Goal: Find specific page/section: Find specific page/section

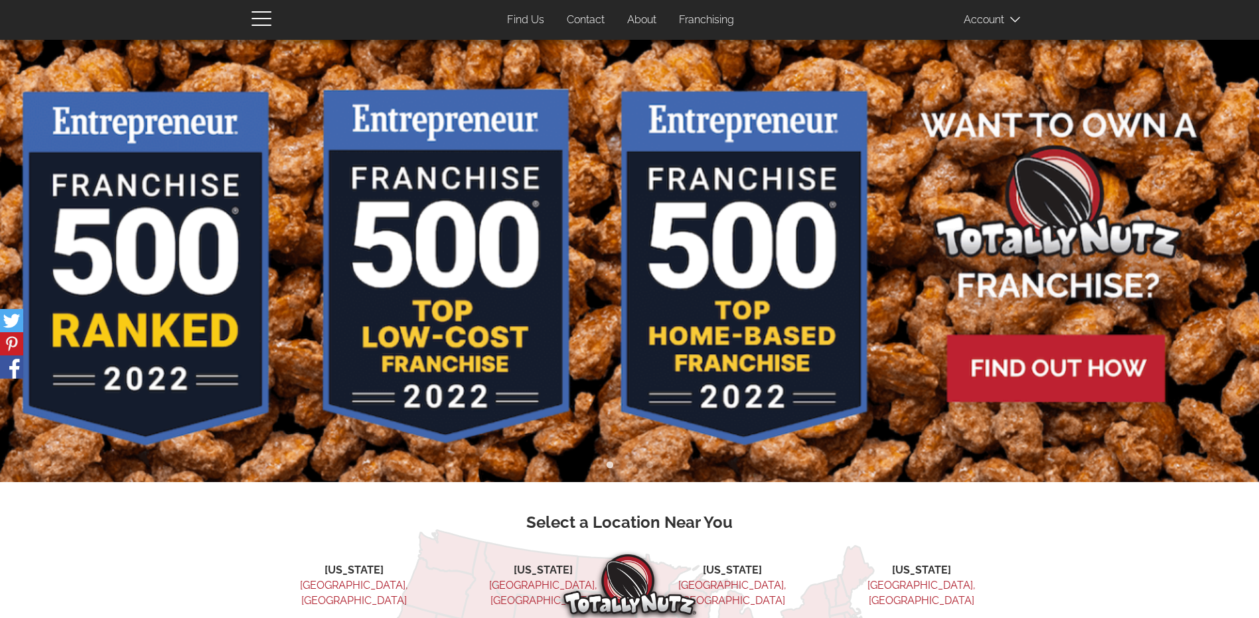
click at [1106, 360] on img at bounding box center [629, 261] width 1259 height 443
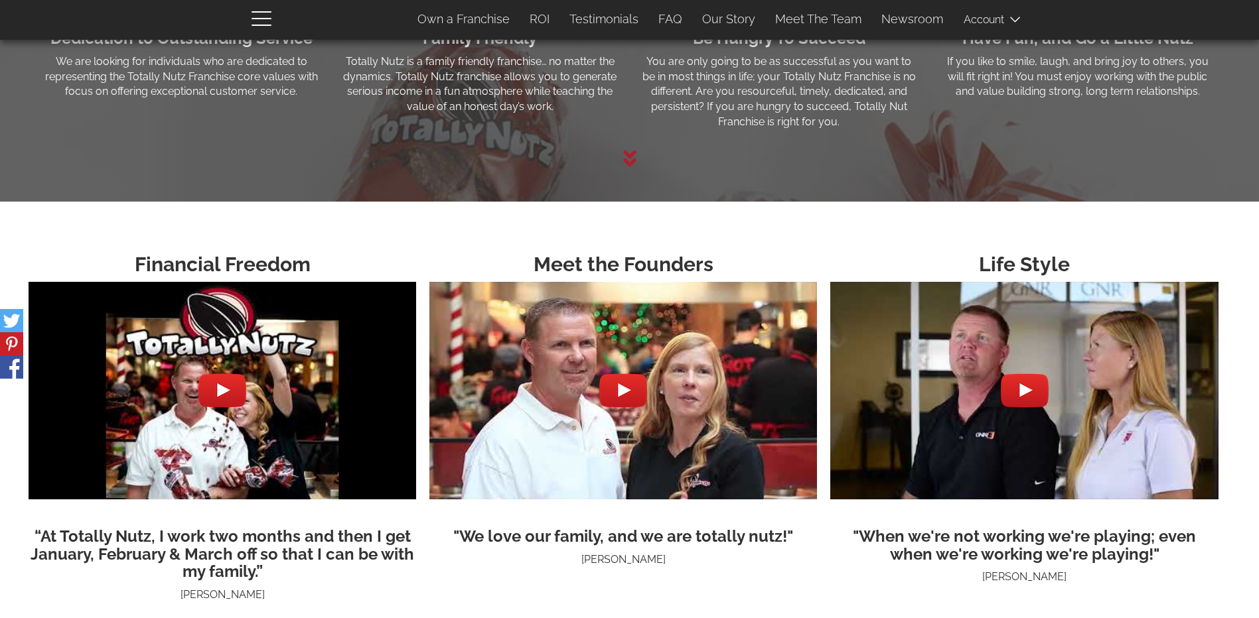
scroll to position [3483, 0]
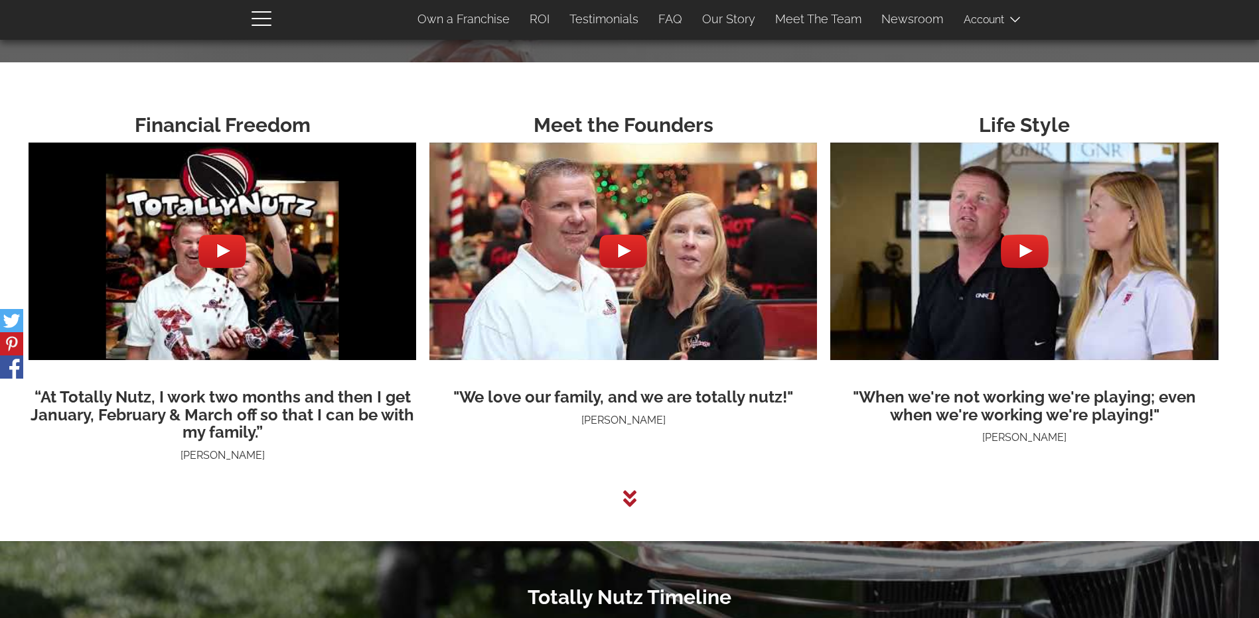
click at [628, 506] on icon at bounding box center [628, 498] width 13 height 17
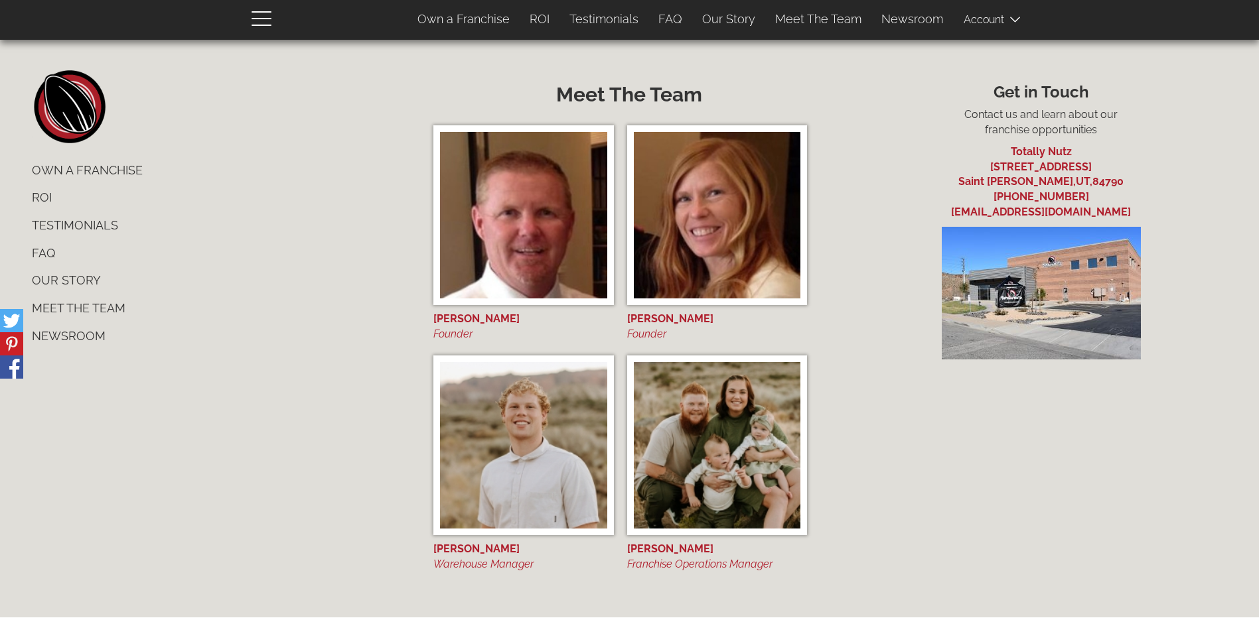
scroll to position [5489, 0]
click at [13, 234] on div "footer left home Own a Franchise ROI Testimonials FAQ Our Story Meet The Team N…" at bounding box center [217, 210] width 411 height 280
click at [83, 274] on link "Our Story" at bounding box center [217, 281] width 391 height 28
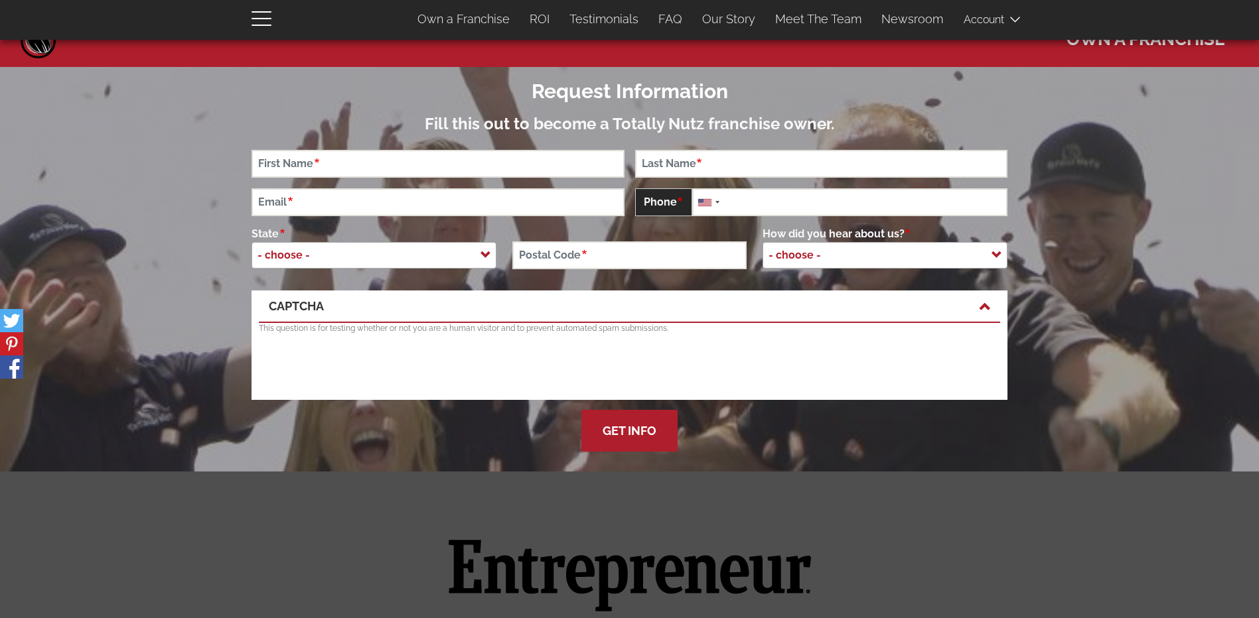
scroll to position [0, 0]
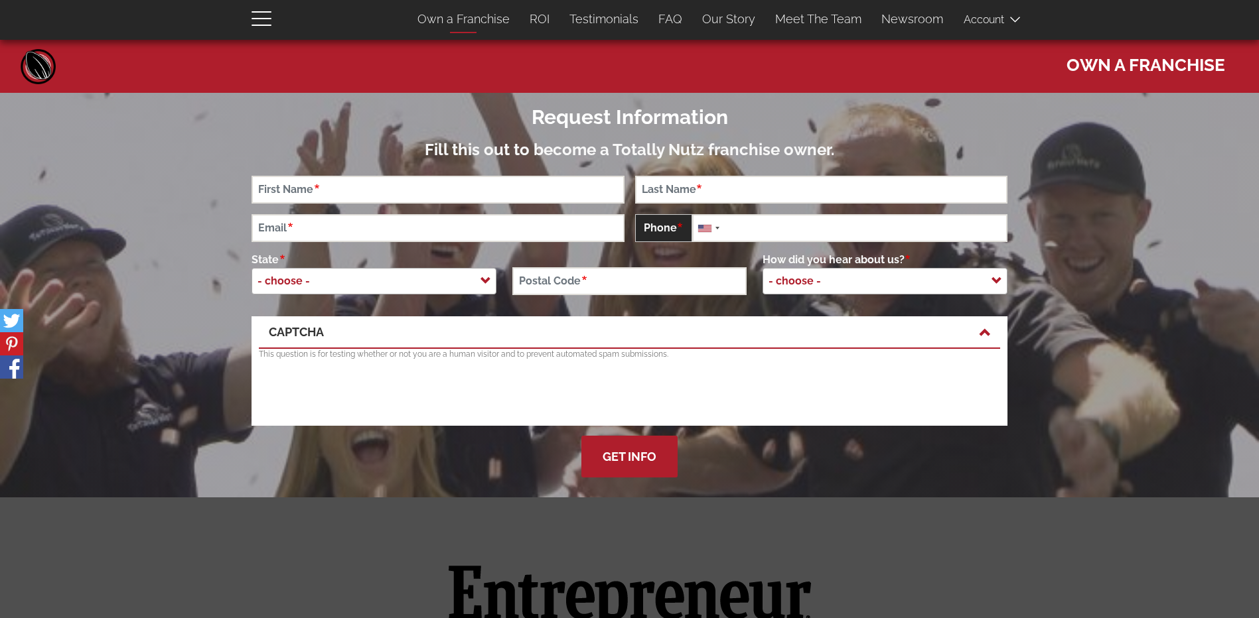
click at [474, 20] on link "Own a Franchise" at bounding box center [463, 19] width 112 height 28
click at [547, 21] on link "ROI" at bounding box center [539, 19] width 40 height 28
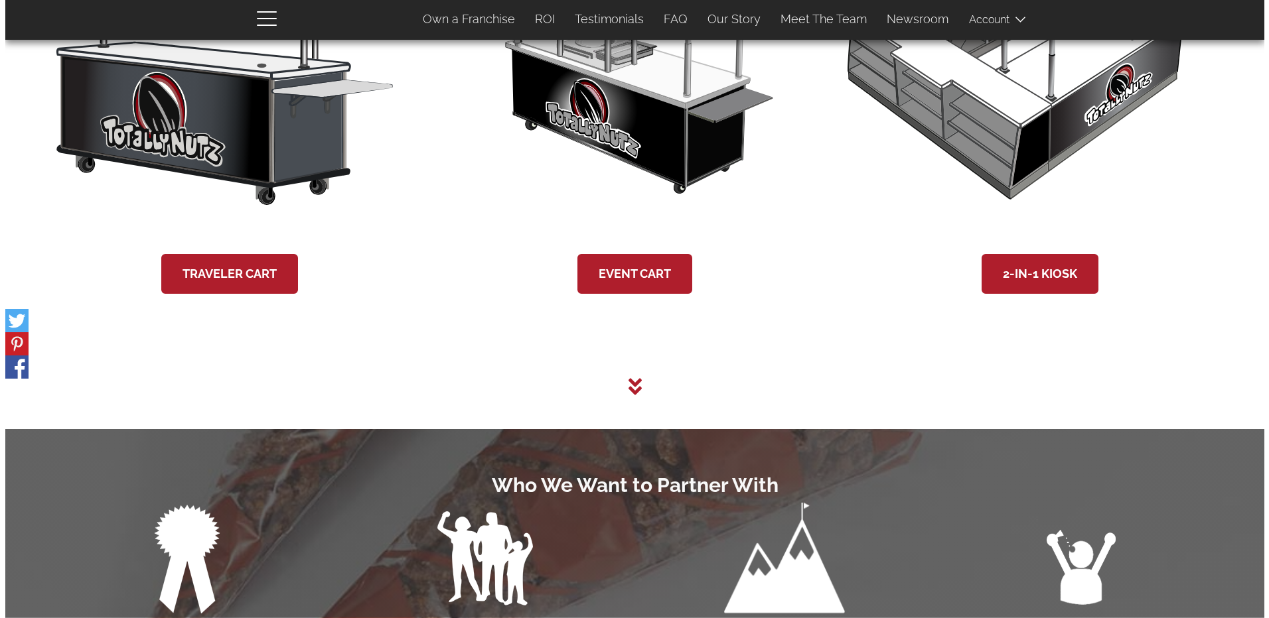
scroll to position [2752, 0]
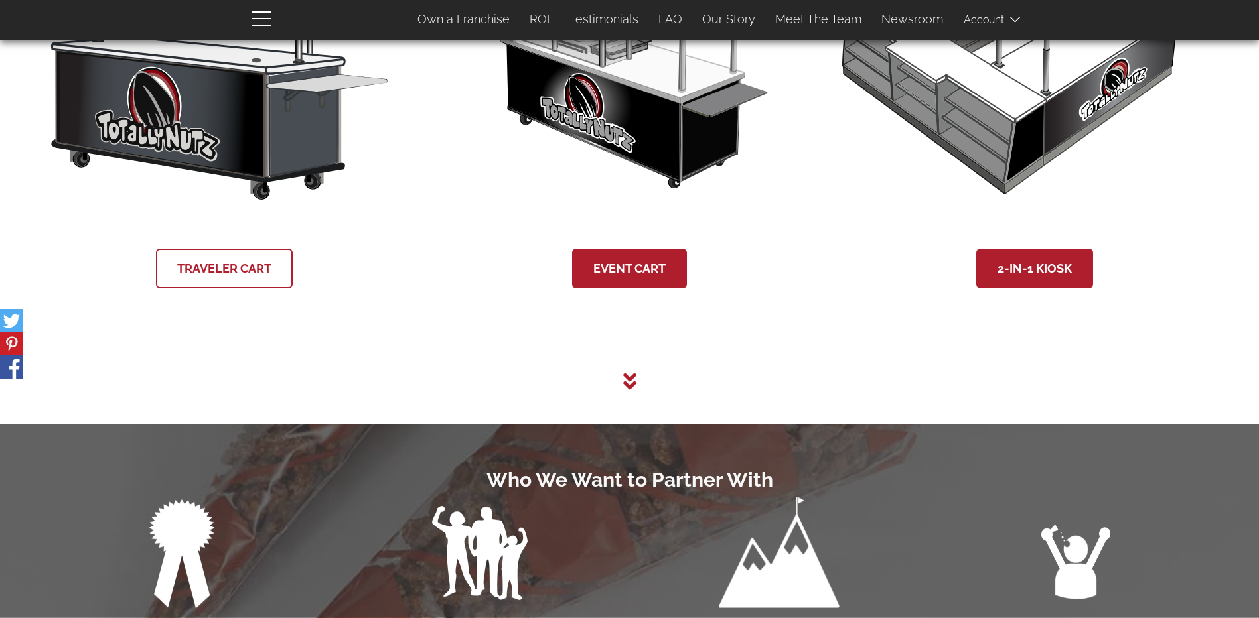
click at [220, 283] on link "Traveler Cart" at bounding box center [224, 269] width 137 height 40
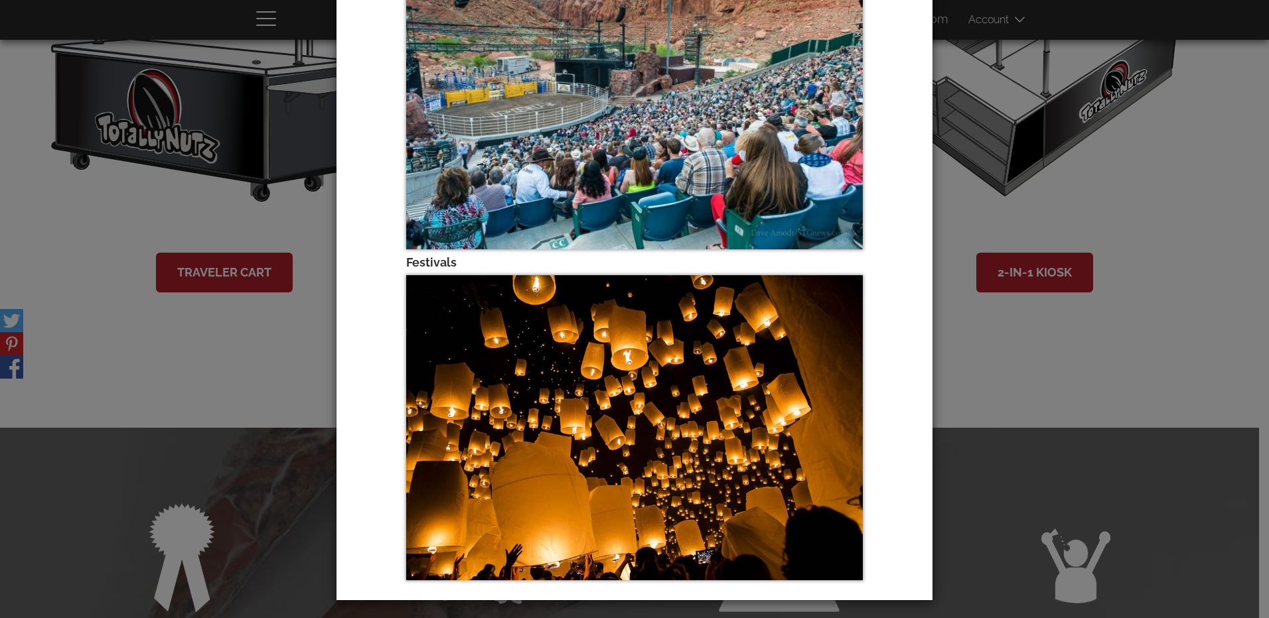
scroll to position [504, 0]
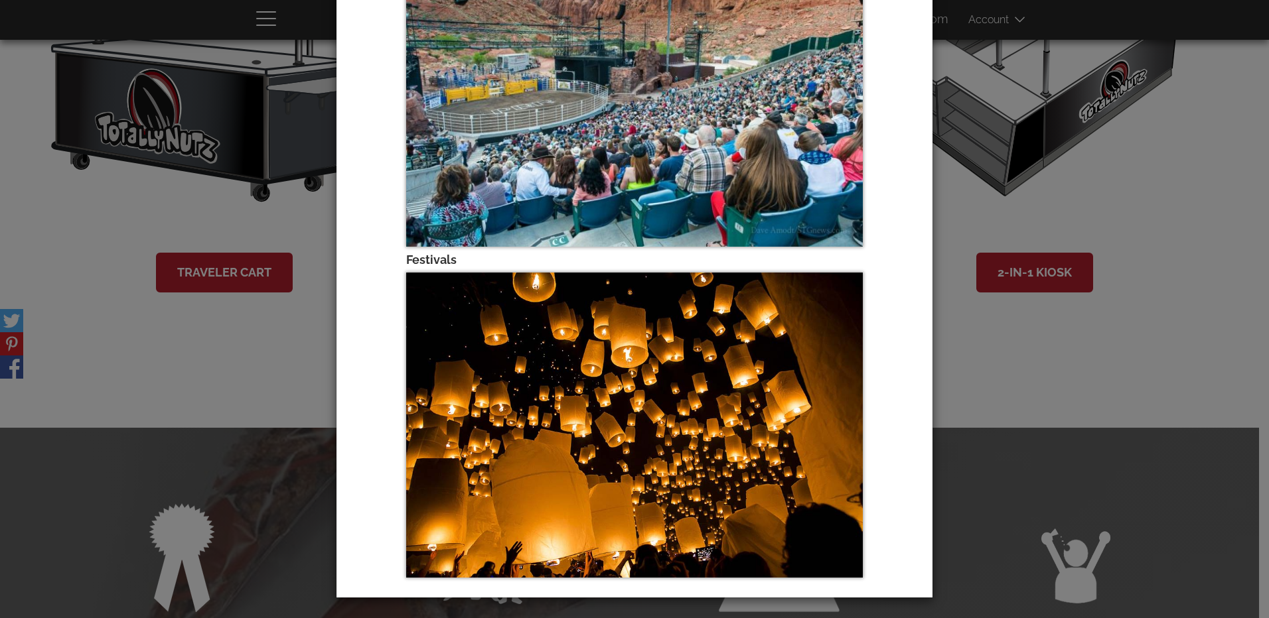
click at [1020, 340] on div "× 8’ Traveler Cart For maximum portability and freedom. The 8’ Traveler Cart wa…" at bounding box center [634, 309] width 1269 height 618
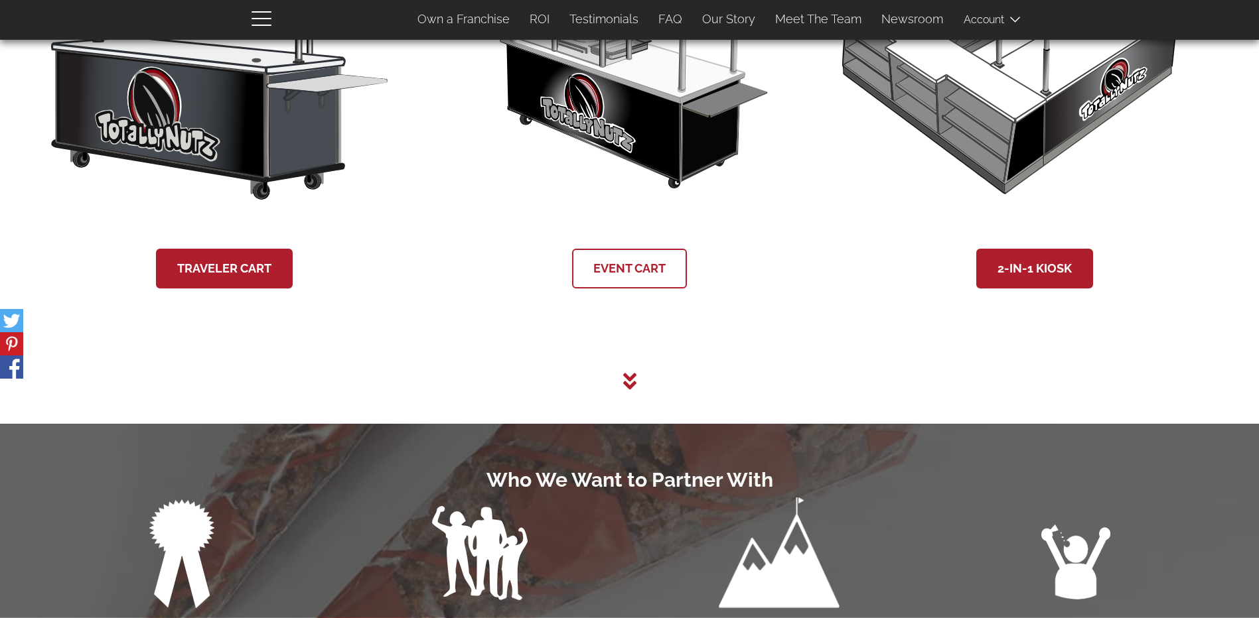
click at [639, 275] on link "Event Cart" at bounding box center [629, 269] width 115 height 40
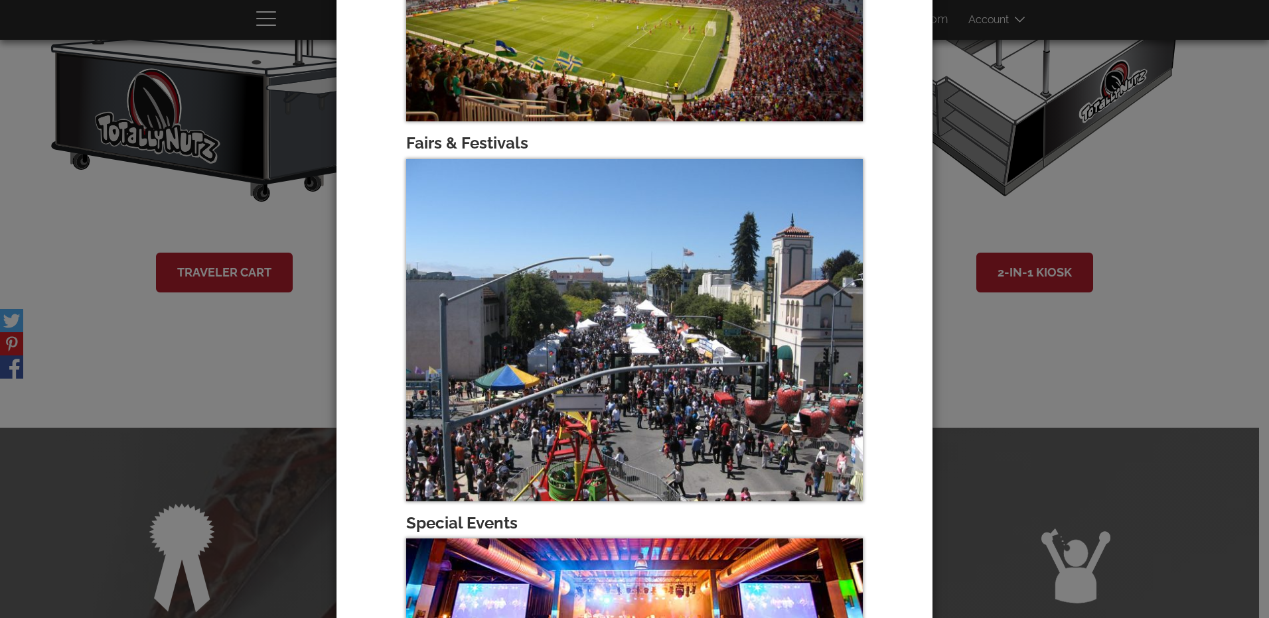
scroll to position [519, 0]
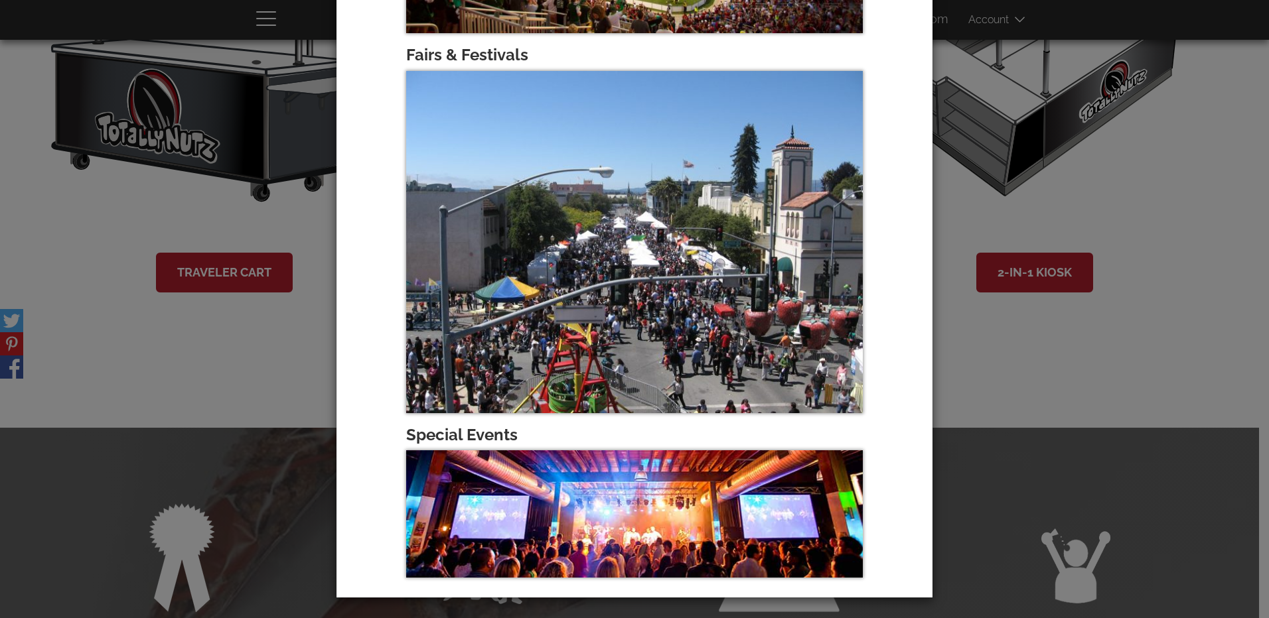
drag, startPoint x: 967, startPoint y: 346, endPoint x: 973, endPoint y: 343, distance: 7.4
click at [967, 346] on div "× 8’ Event Cart Roast Nutz Wherever you go The 8’ Event Cart is the perfect add…" at bounding box center [634, 309] width 1269 height 618
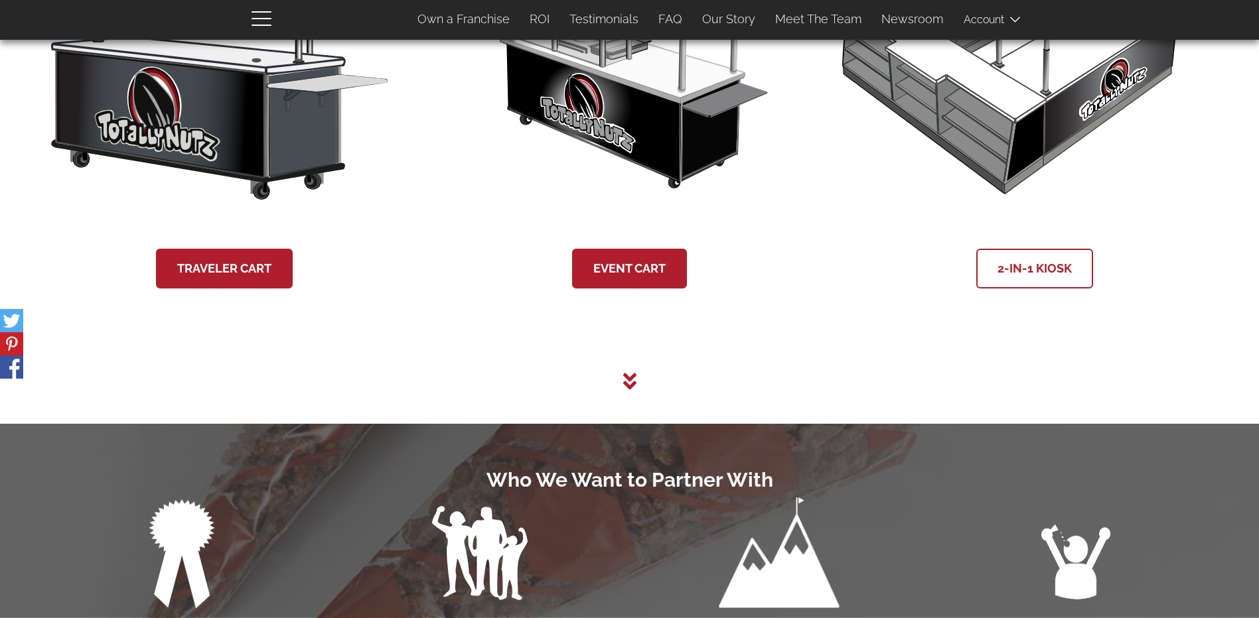
click at [1018, 277] on link "2-in-1 Kiosk" at bounding box center [1034, 269] width 117 height 40
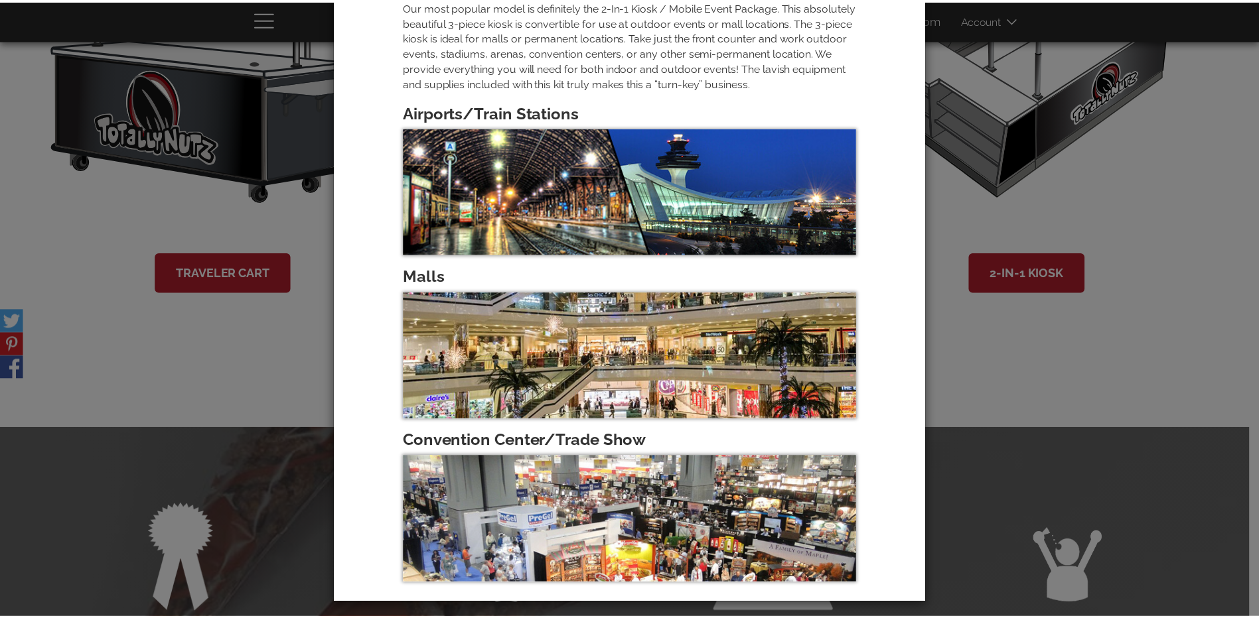
scroll to position [126, 0]
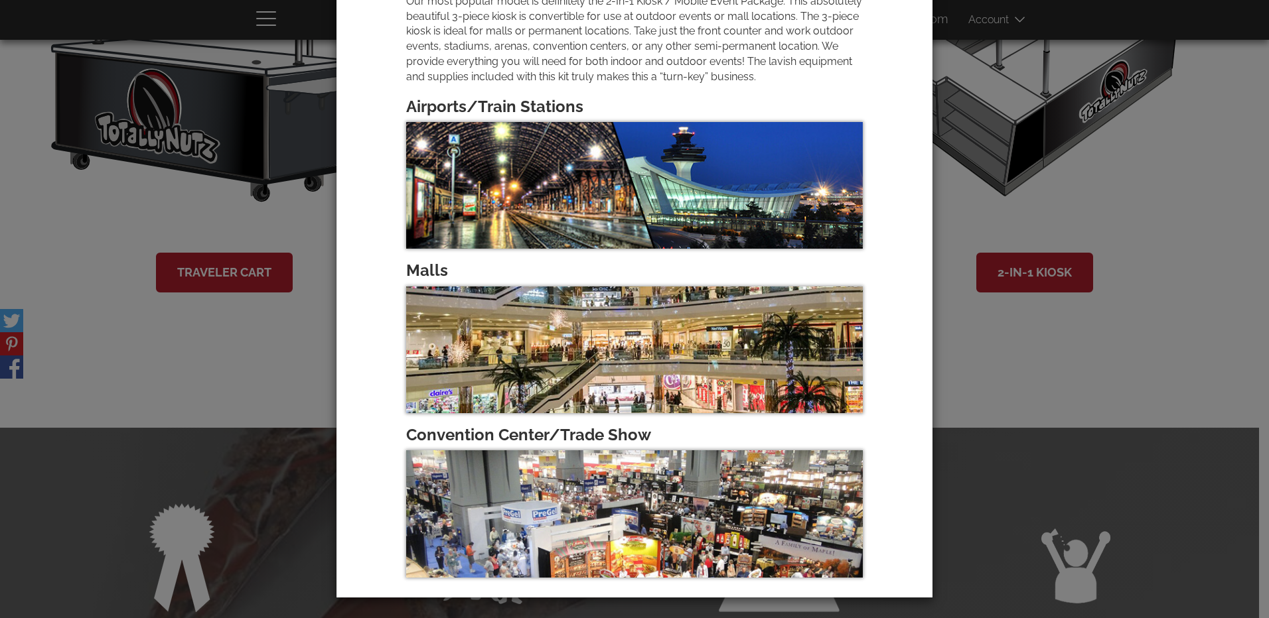
click at [1004, 362] on div "× 2 in 1 Kiosk Permanent, bigger space, endless possibilities. Our most popular…" at bounding box center [634, 309] width 1269 height 618
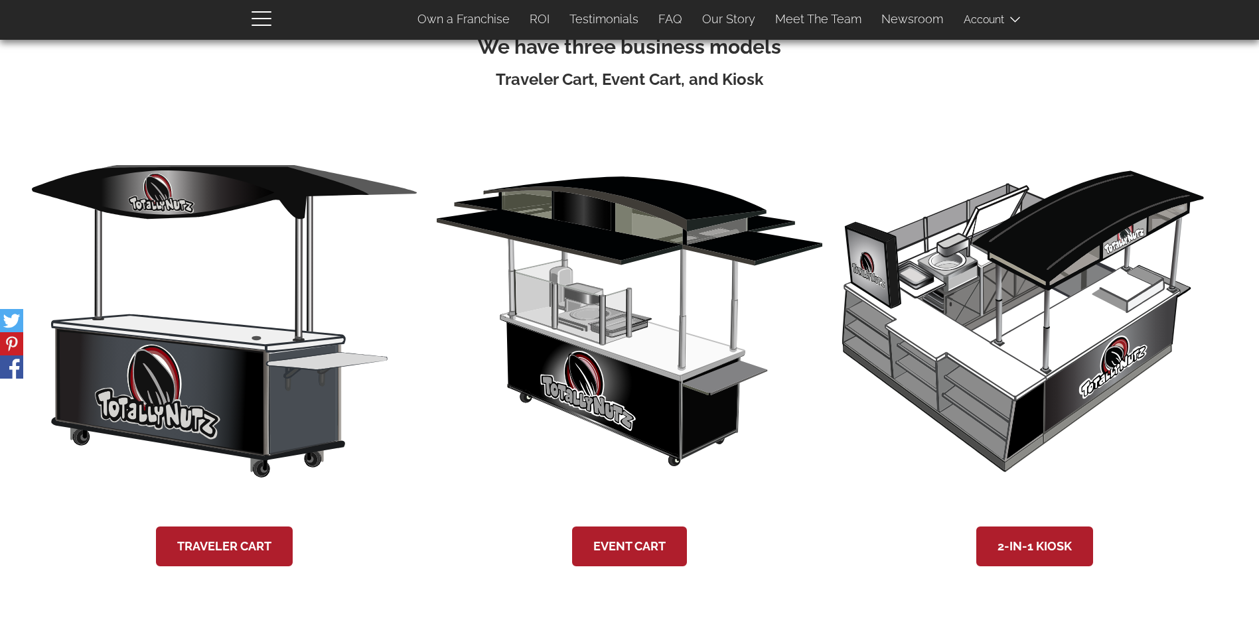
scroll to position [2221, 0]
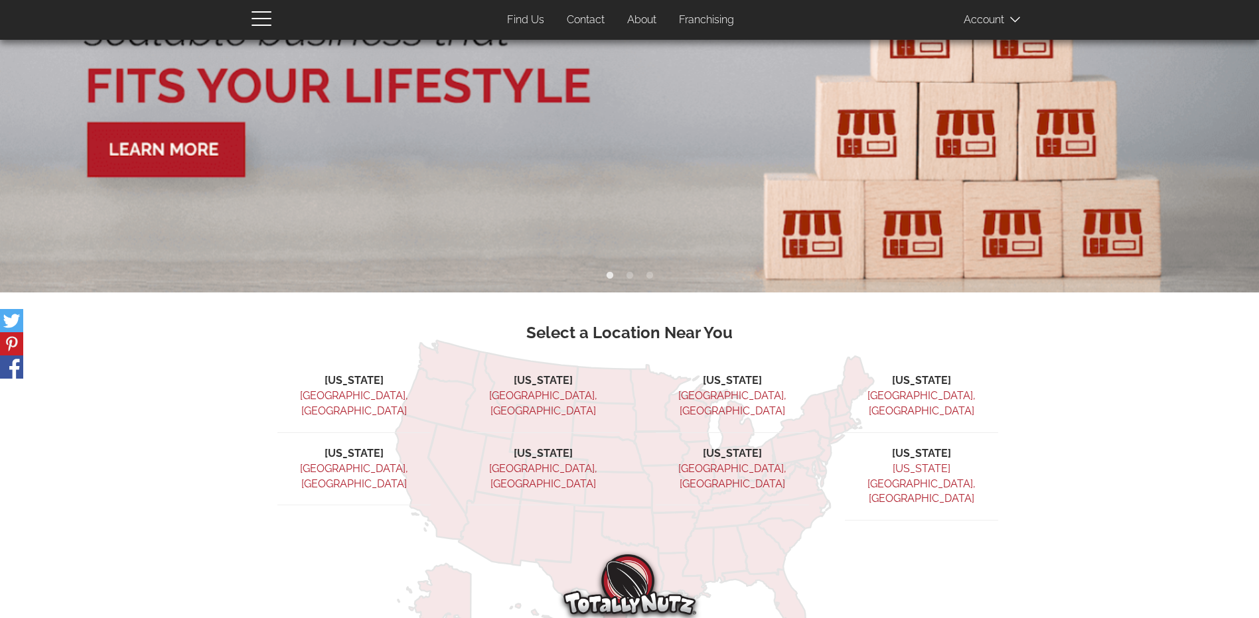
scroll to position [372, 0]
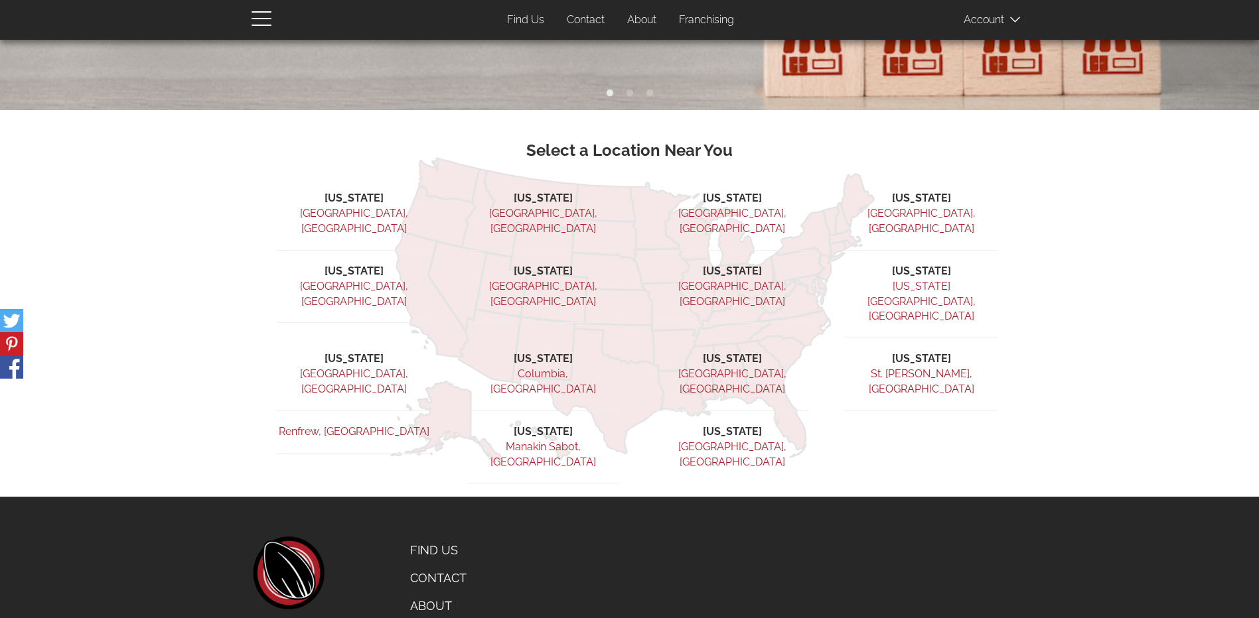
click at [441, 565] on link "Contact" at bounding box center [465, 579] width 131 height 28
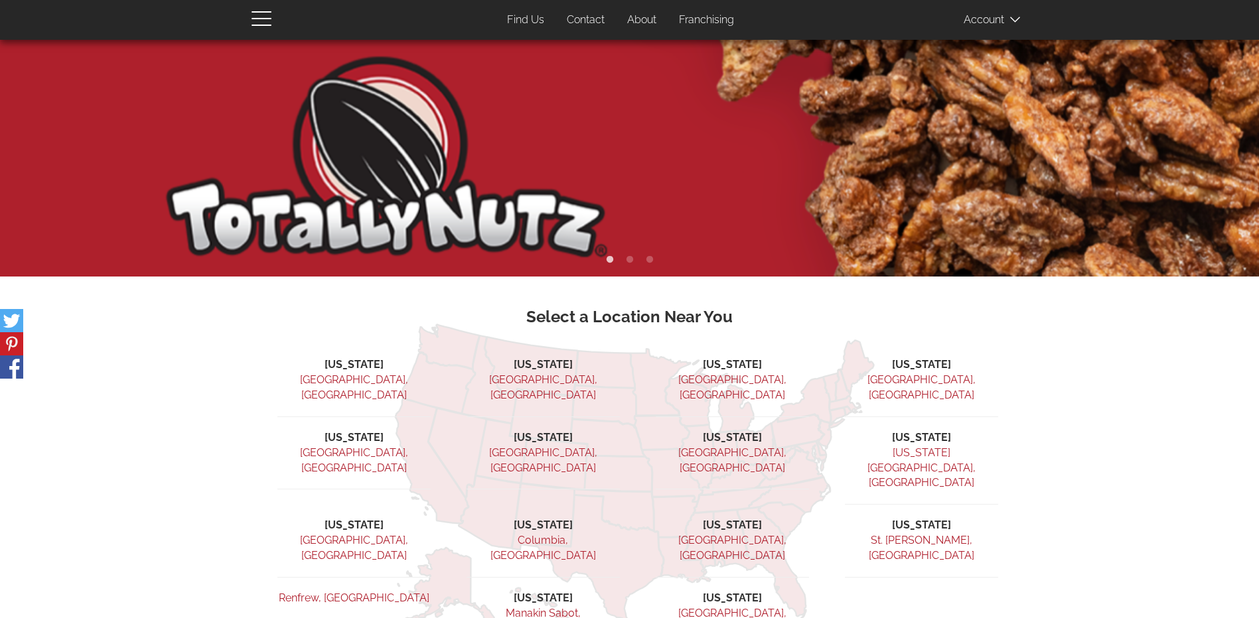
scroll to position [265, 0]
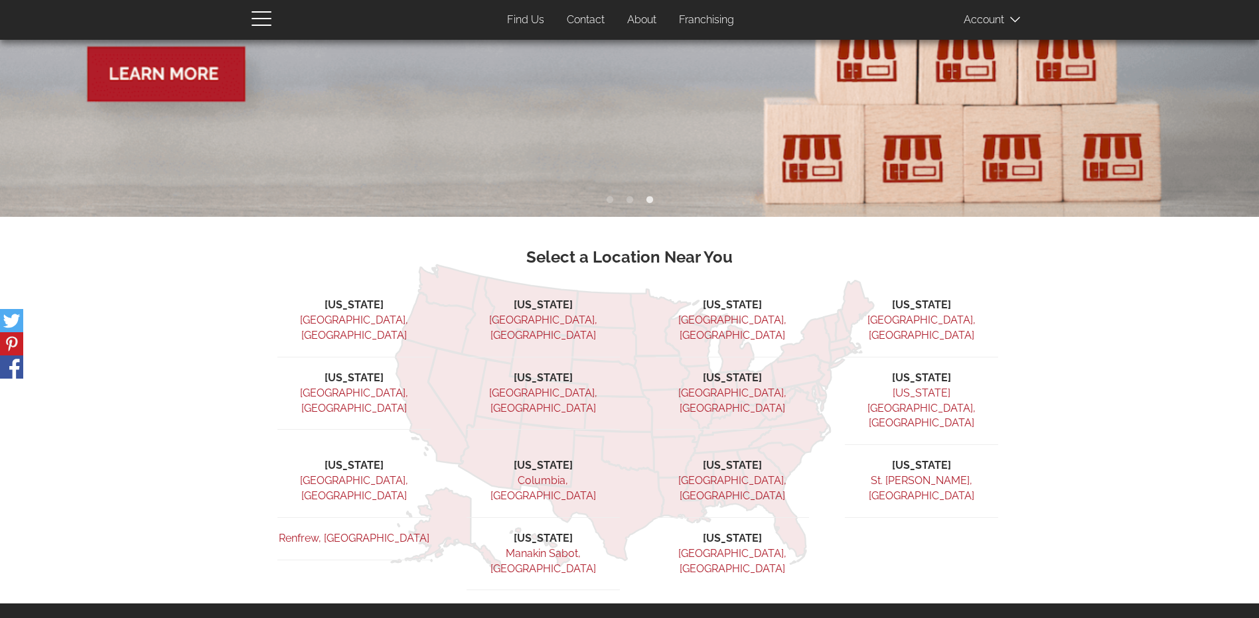
click at [918, 474] on link "St. George, UT" at bounding box center [920, 488] width 105 height 28
